Goal: Contribute content: Add original content to the website for others to see

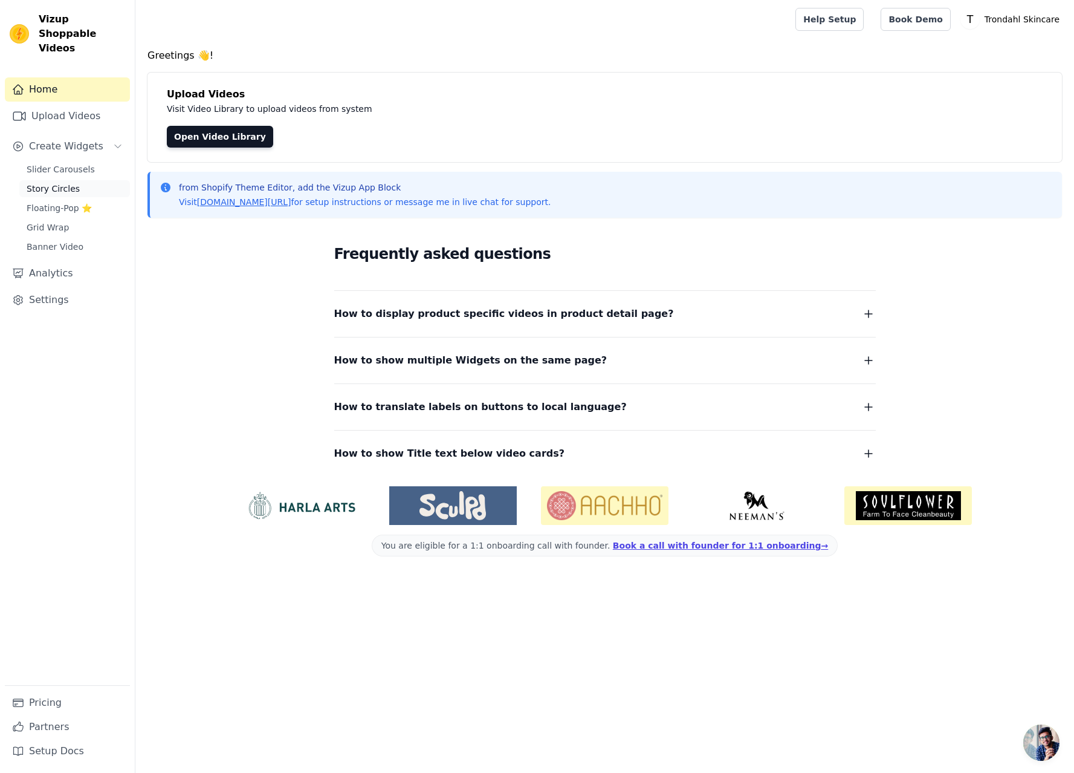
click at [65, 183] on span "Story Circles" at bounding box center [53, 189] width 53 height 12
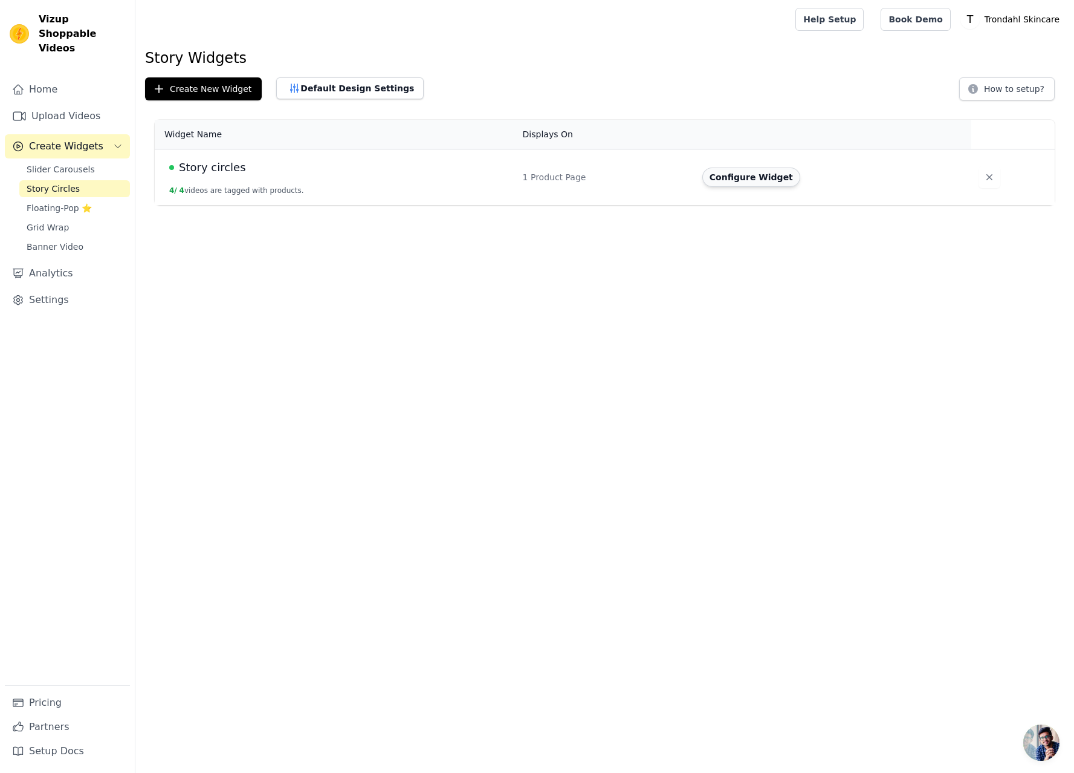
click at [725, 178] on button "Configure Widget" at bounding box center [752, 176] width 98 height 19
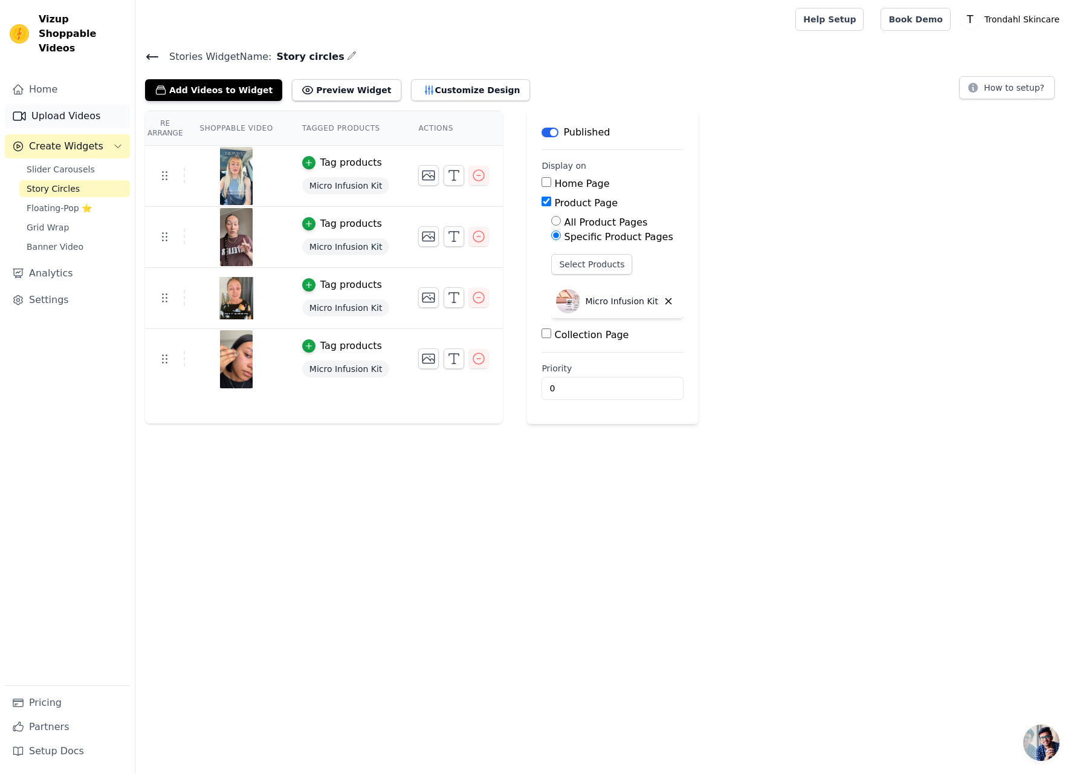
click at [65, 104] on link "Upload Videos" at bounding box center [67, 116] width 125 height 24
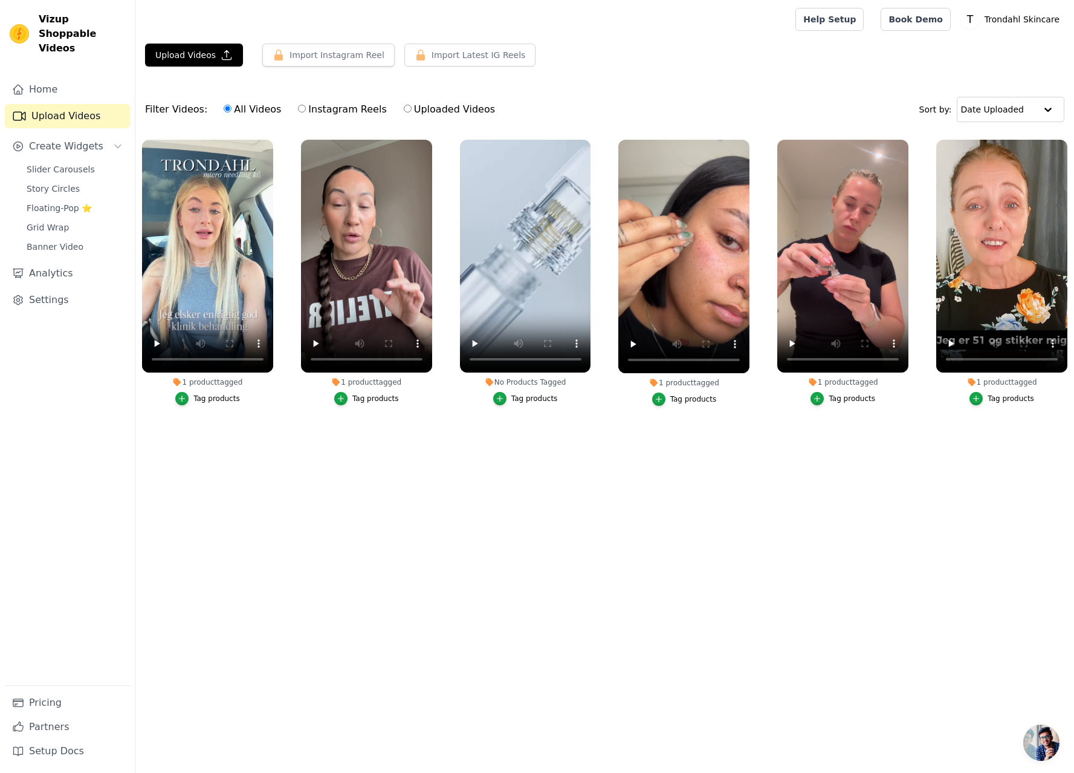
click at [663, 485] on html "Vizup Shoppable Videos Home Upload Videos Create Widgets Slider Carousels Story…" at bounding box center [537, 242] width 1074 height 485
click at [198, 54] on button "Upload Videos" at bounding box center [194, 55] width 98 height 23
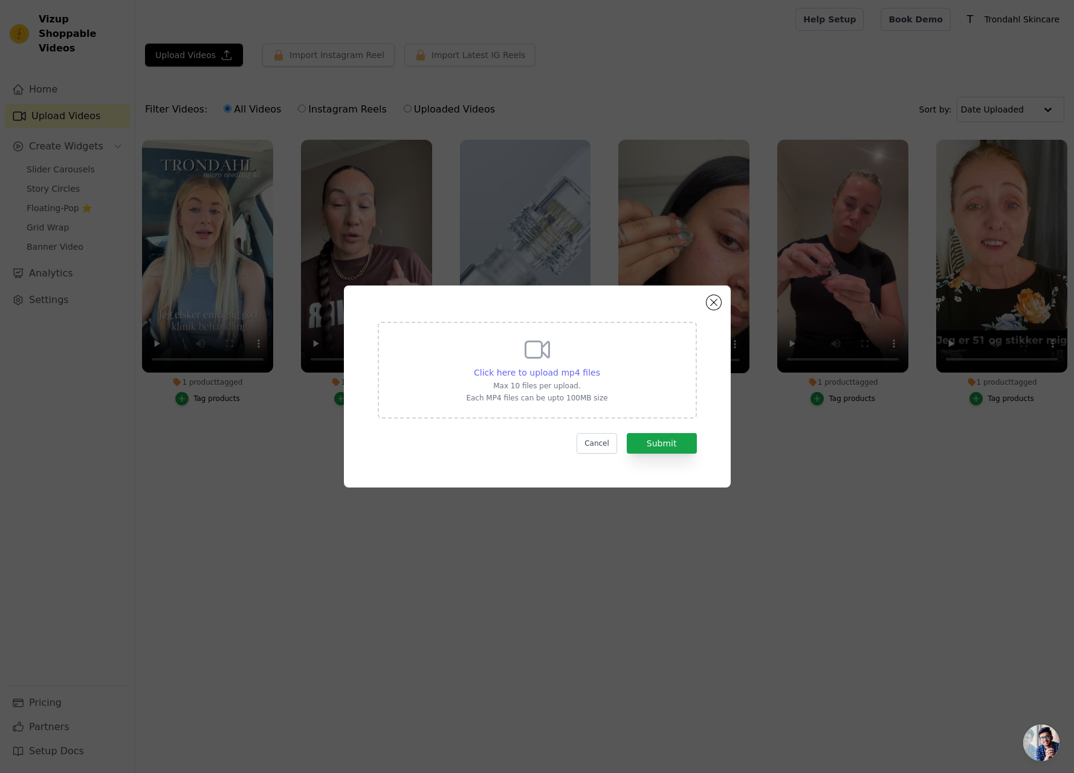
click at [563, 371] on span "Click here to upload mp4 files" at bounding box center [537, 373] width 126 height 10
click at [600, 366] on input "Click here to upload mp4 files Max 10 files per upload. Each MP4 files can be u…" at bounding box center [600, 366] width 1 height 1
type input "C:\fakepath\[PERSON_NAME] UGC final (med rettelser).mov.mp4"
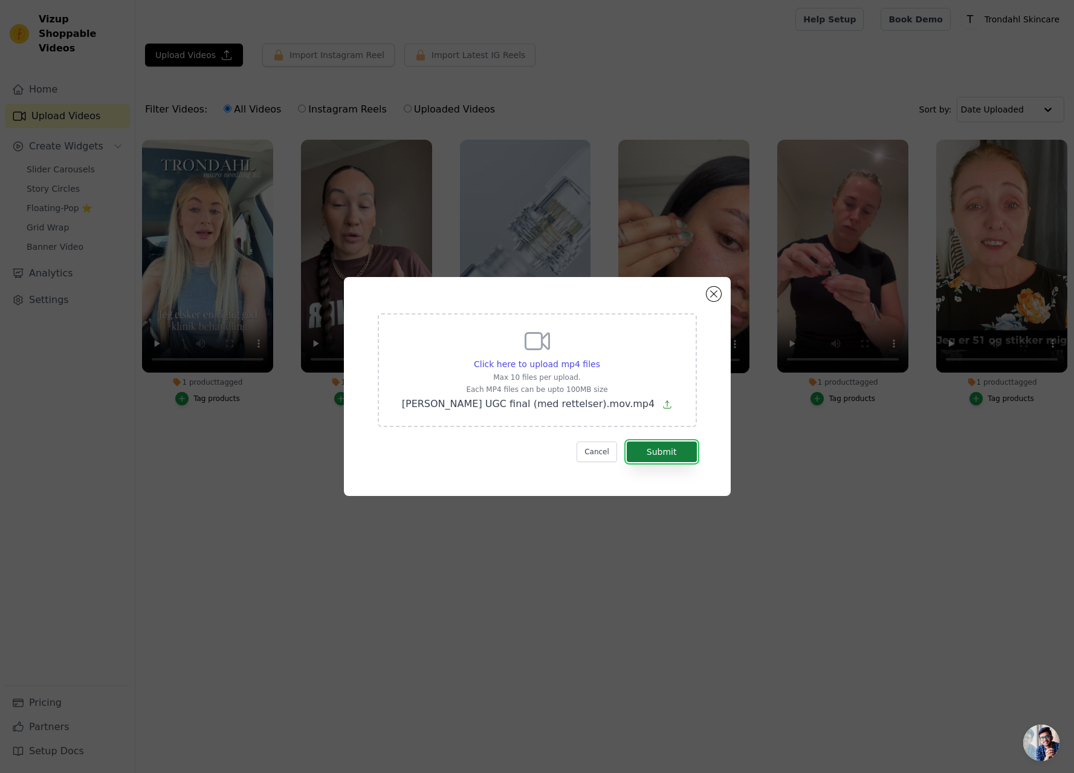
click at [660, 450] on button "Submit" at bounding box center [662, 451] width 70 height 21
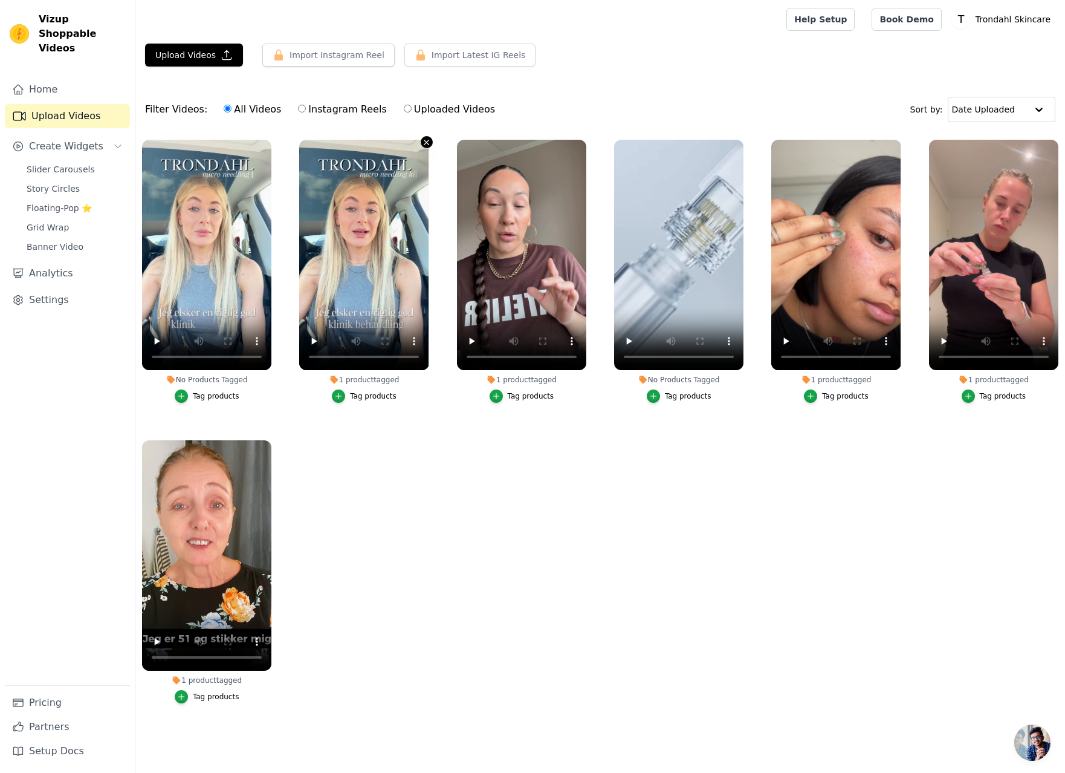
click at [427, 141] on icon "button" at bounding box center [426, 142] width 5 height 5
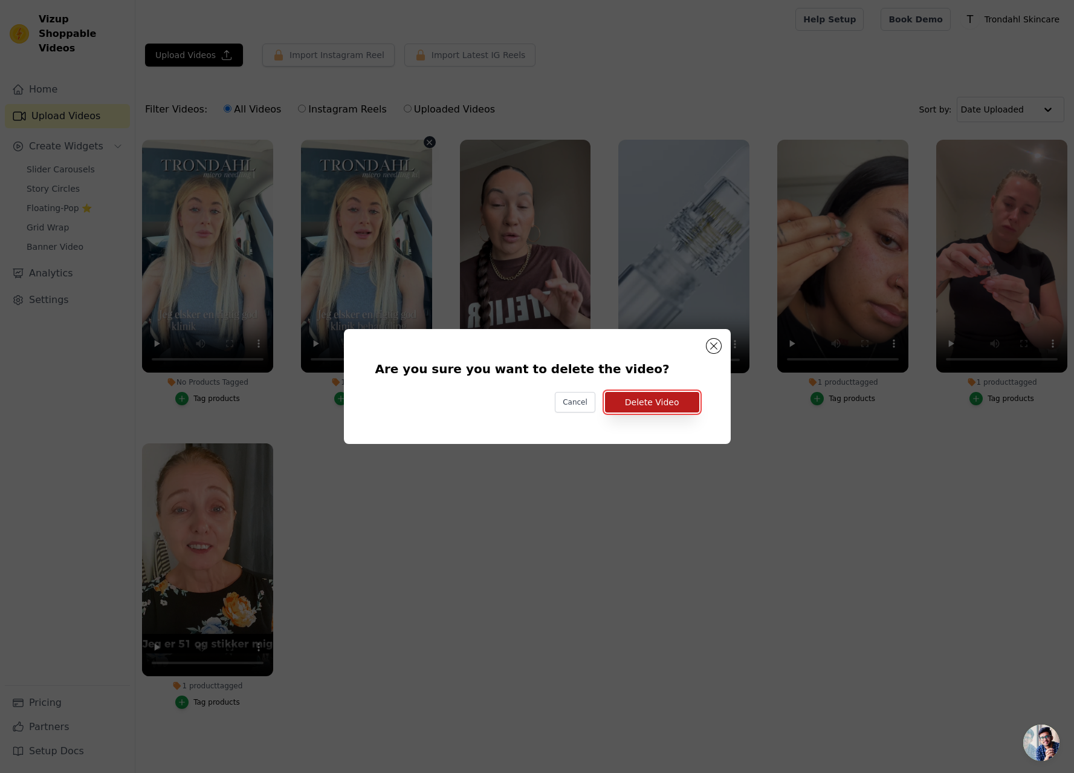
click at [651, 403] on button "Delete Video" at bounding box center [652, 402] width 94 height 21
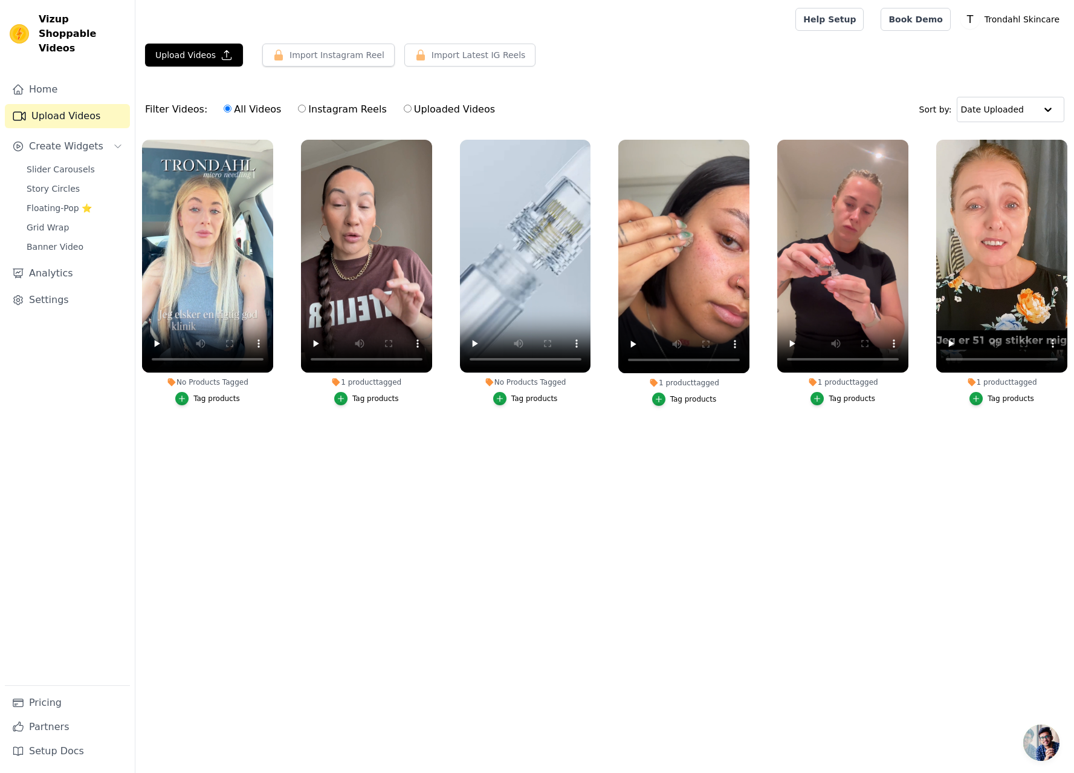
click at [203, 399] on div "Tag products" at bounding box center [216, 399] width 47 height 10
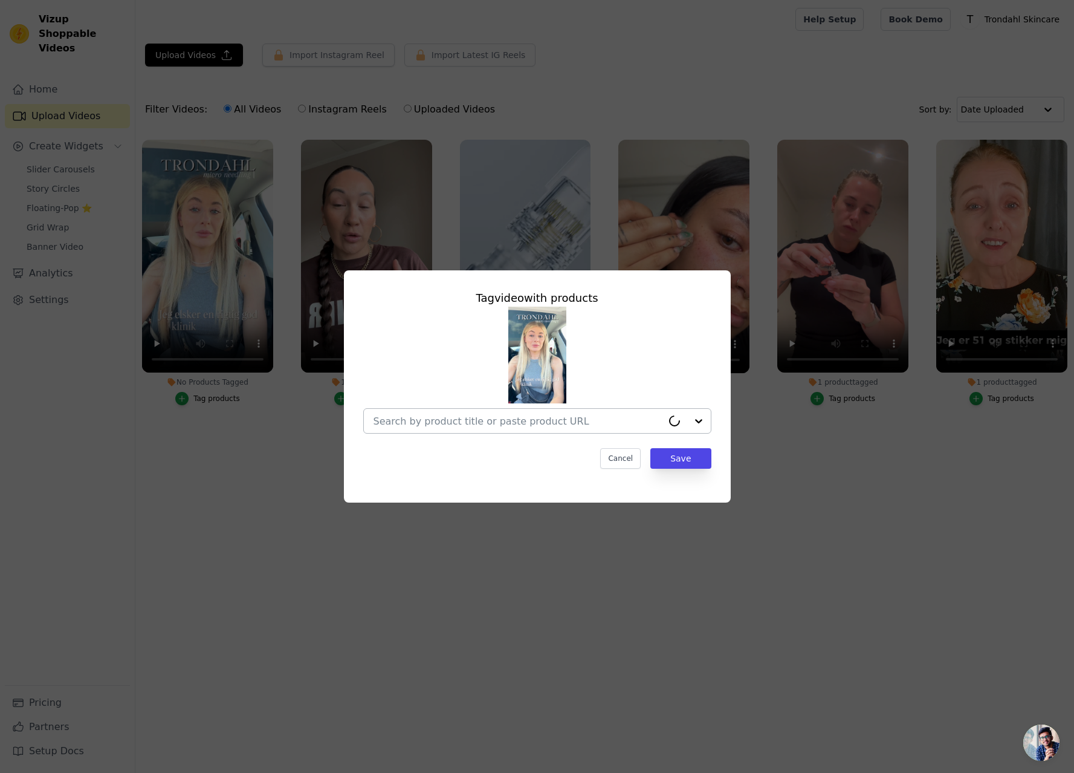
click at [559, 422] on input "No Products Tagged Tag video with products Cancel Save Tag products" at bounding box center [518, 420] width 289 height 11
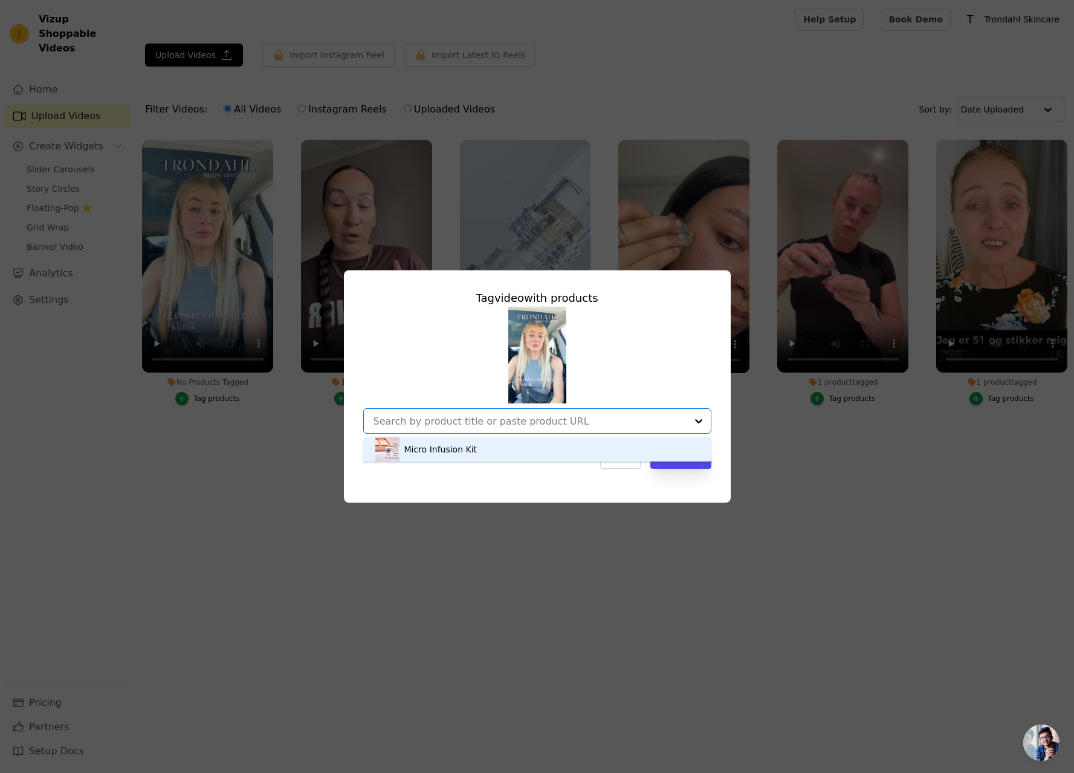
click at [485, 453] on div "Micro Infusion Kit" at bounding box center [537, 449] width 324 height 24
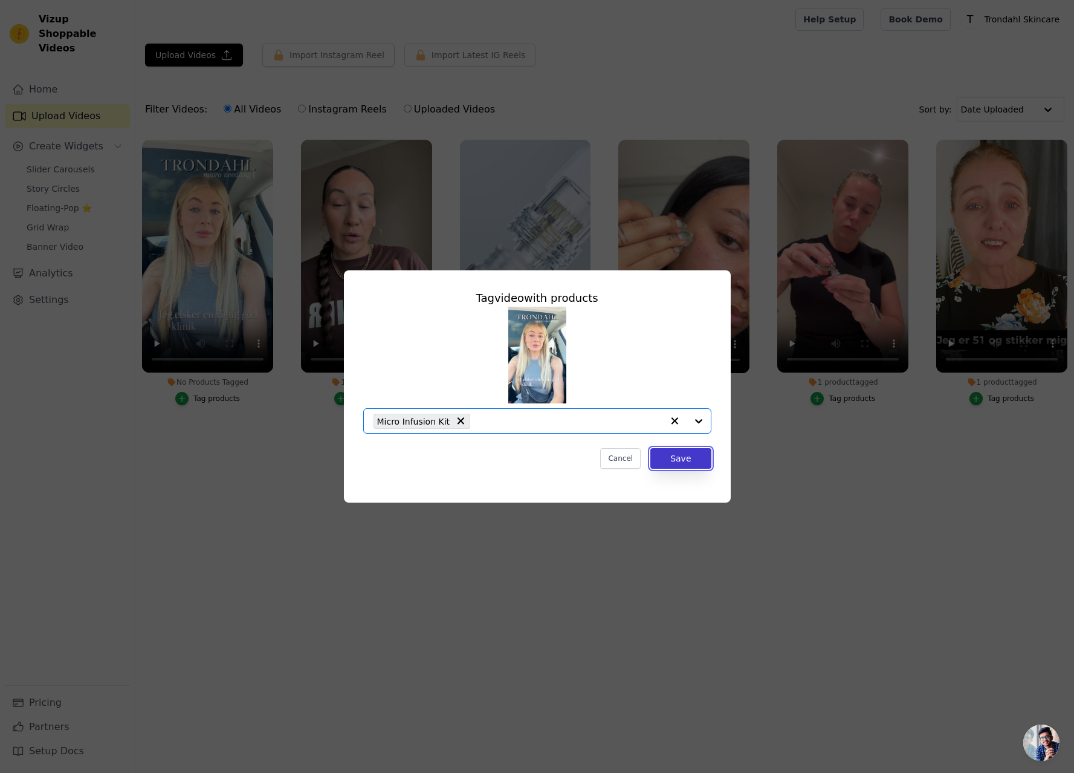
click at [696, 459] on button "Save" at bounding box center [681, 458] width 60 height 21
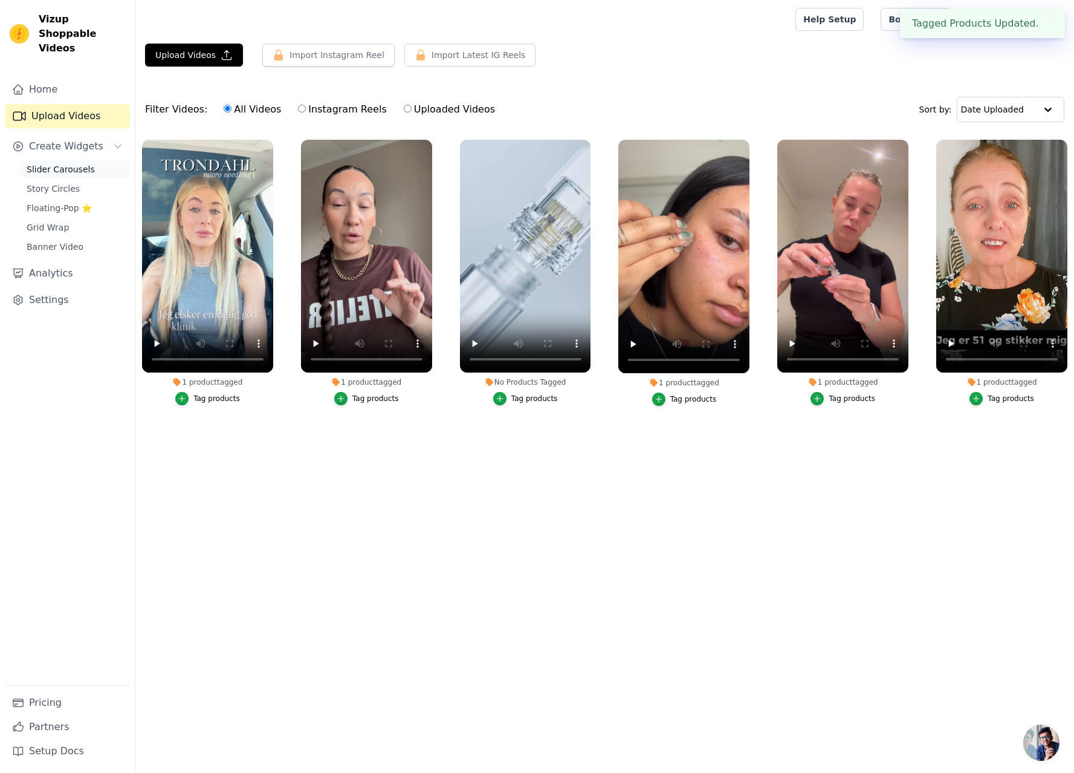
click at [53, 163] on span "Slider Carousels" at bounding box center [61, 169] width 68 height 12
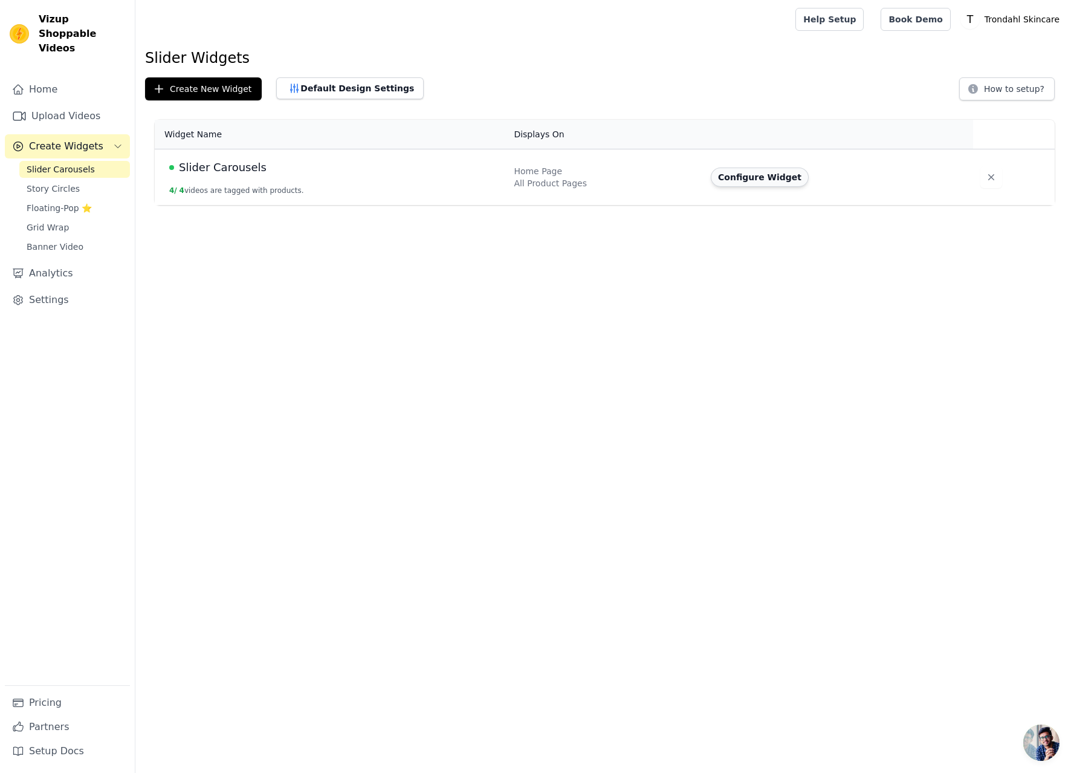
click at [748, 179] on button "Configure Widget" at bounding box center [760, 176] width 98 height 19
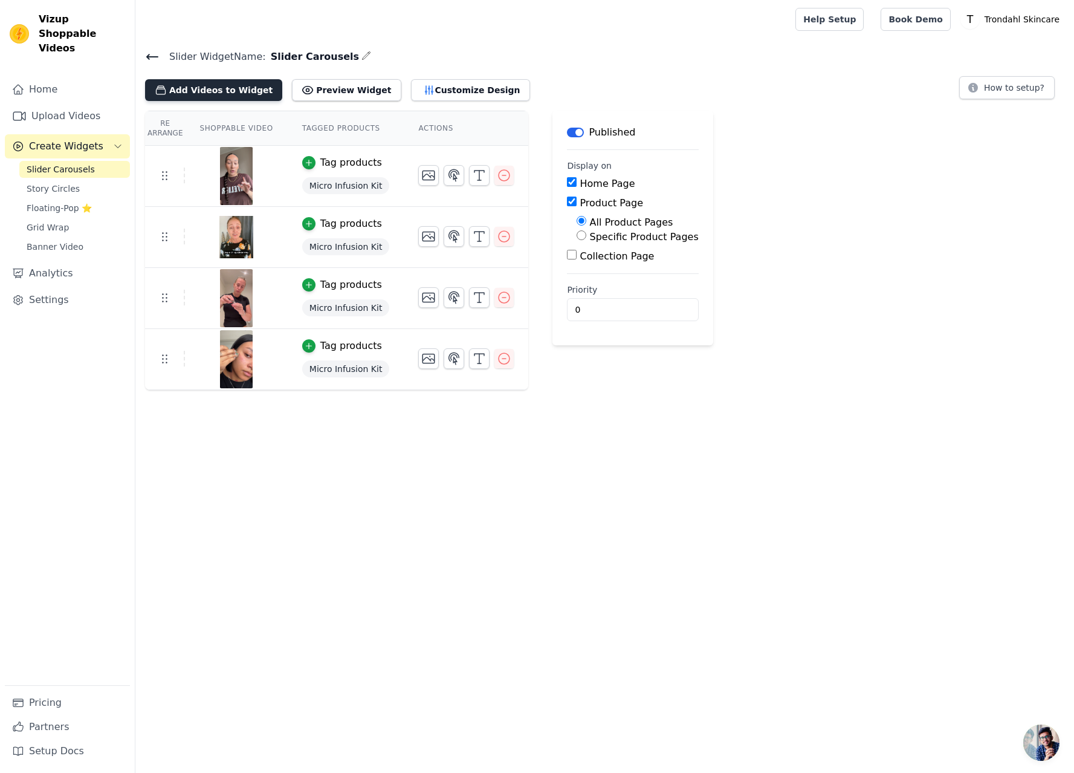
click at [210, 87] on button "Add Videos to Widget" at bounding box center [213, 90] width 137 height 22
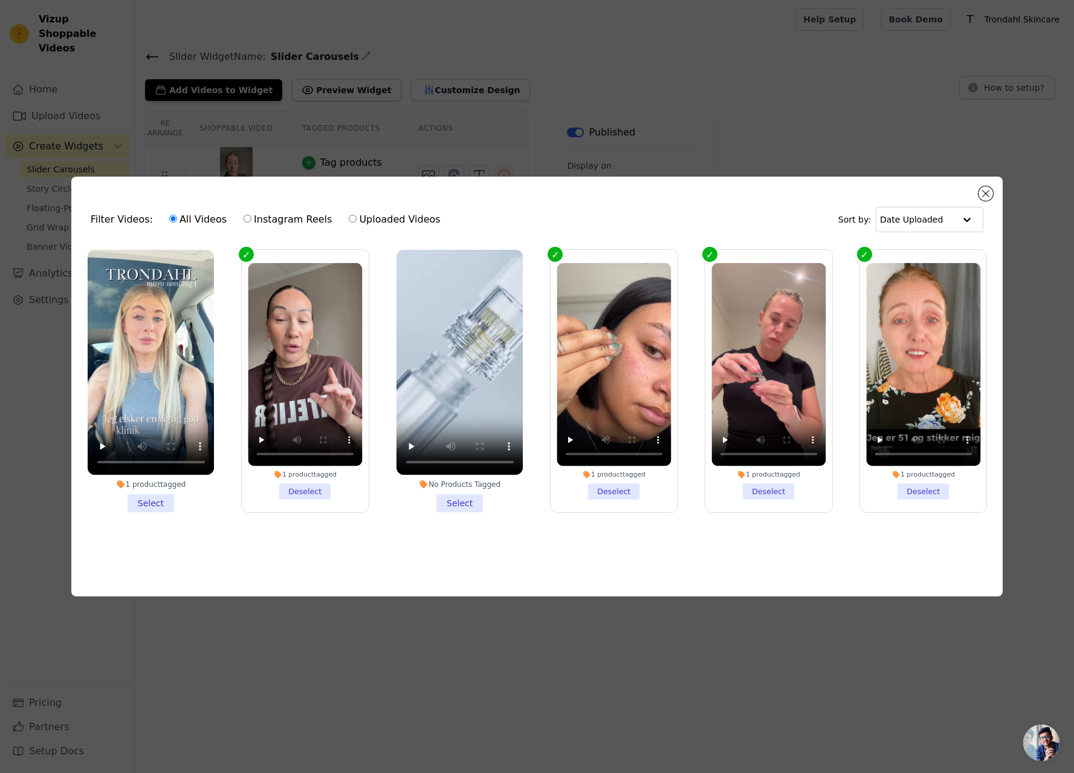
click at [159, 499] on li "1 product tagged Select" at bounding box center [151, 381] width 127 height 263
click at [0, 0] on input "1 product tagged Select" at bounding box center [0, 0] width 0 height 0
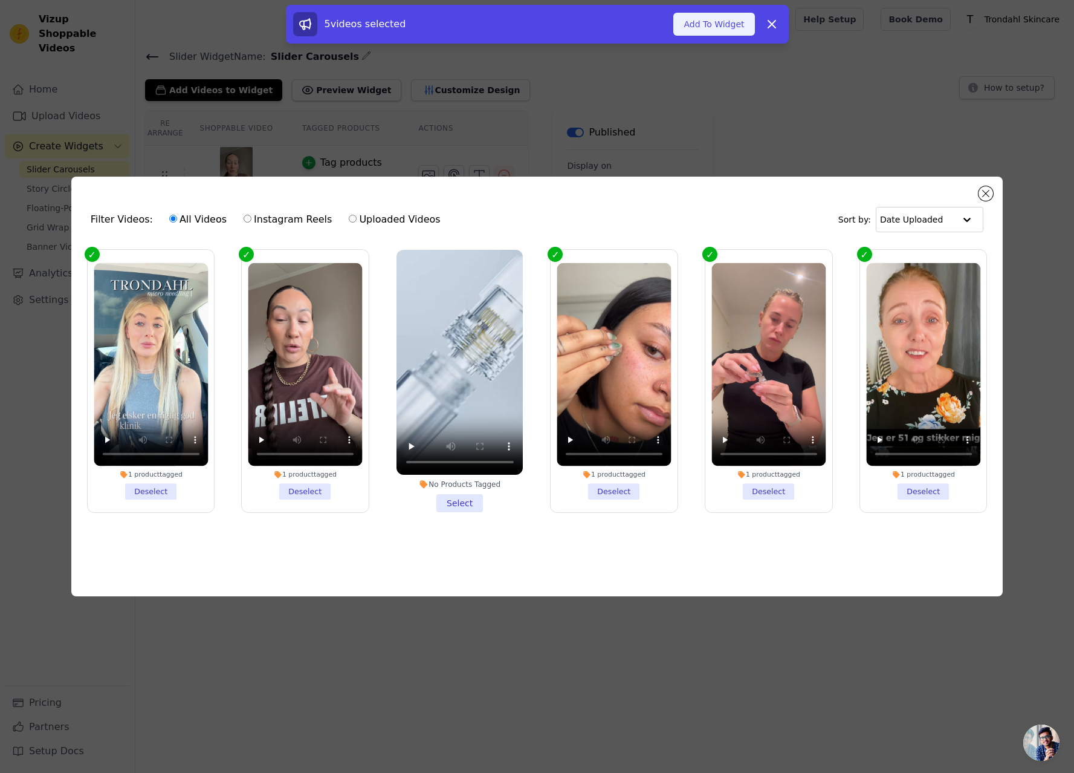
click at [710, 21] on button "Add To Widget" at bounding box center [713, 24] width 81 height 23
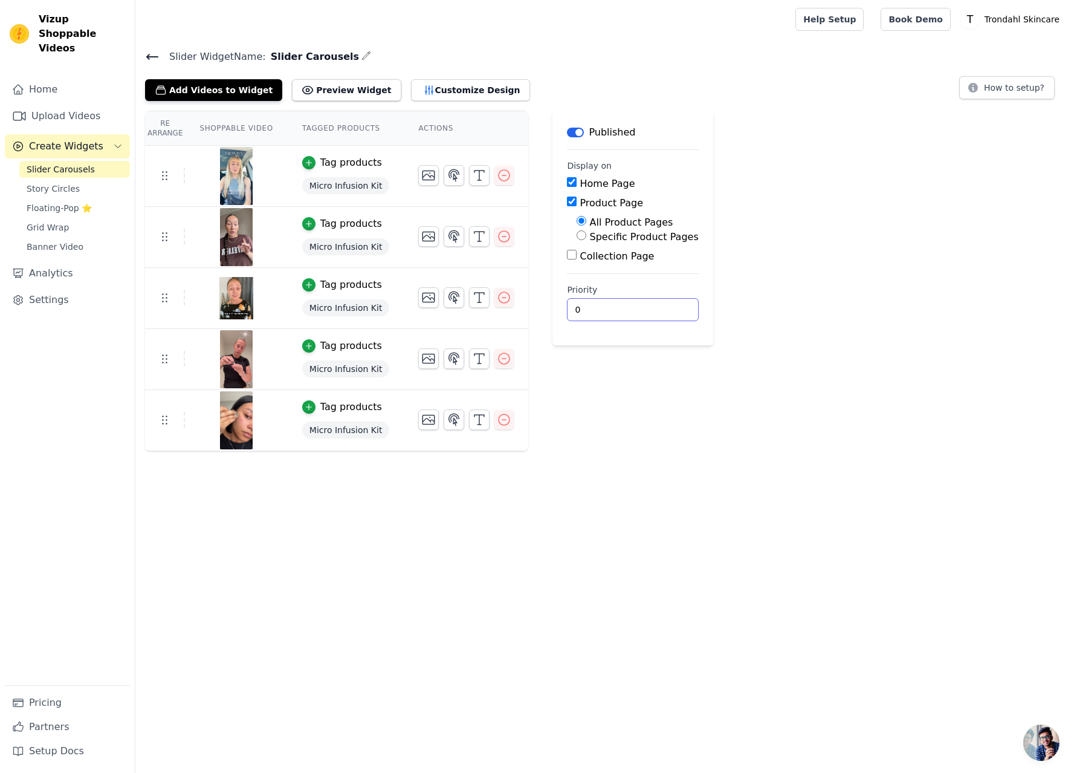
click at [623, 451] on html "Vizup Shoppable Videos Home Upload Videos Create Widgets Slider Carousels Story…" at bounding box center [537, 225] width 1074 height 451
click at [45, 77] on link "Home" at bounding box center [67, 89] width 125 height 24
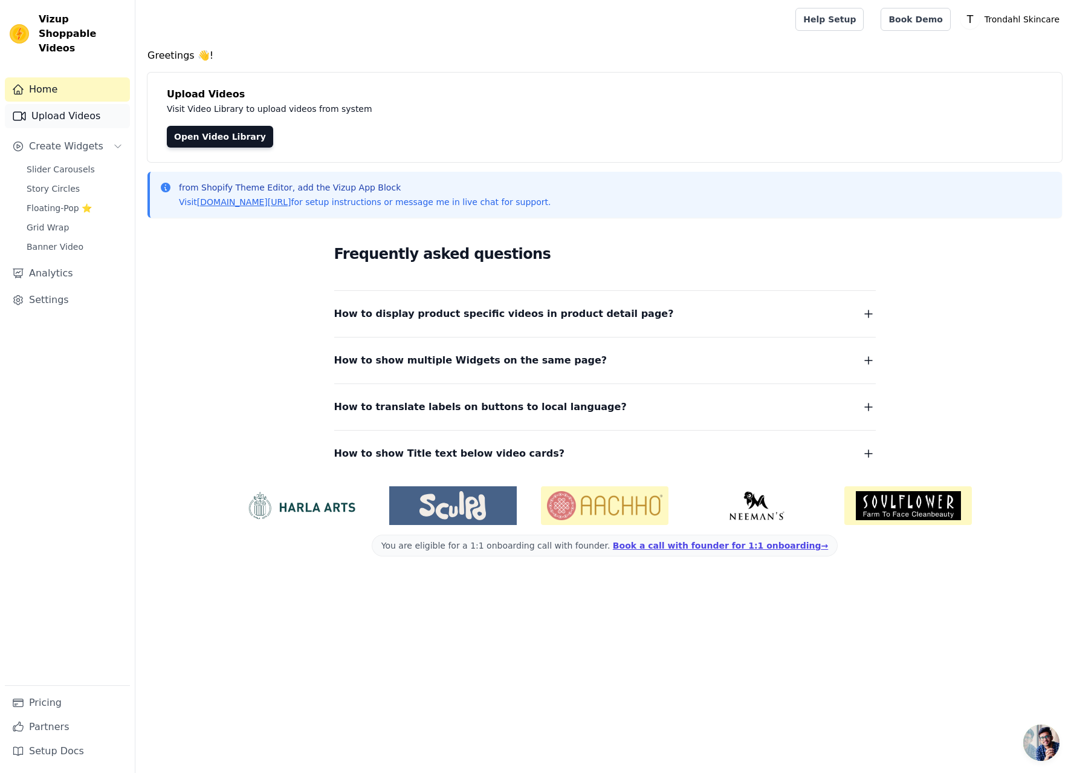
click at [58, 105] on link "Upload Videos" at bounding box center [67, 116] width 125 height 24
